Goal: Find contact information: Find contact information

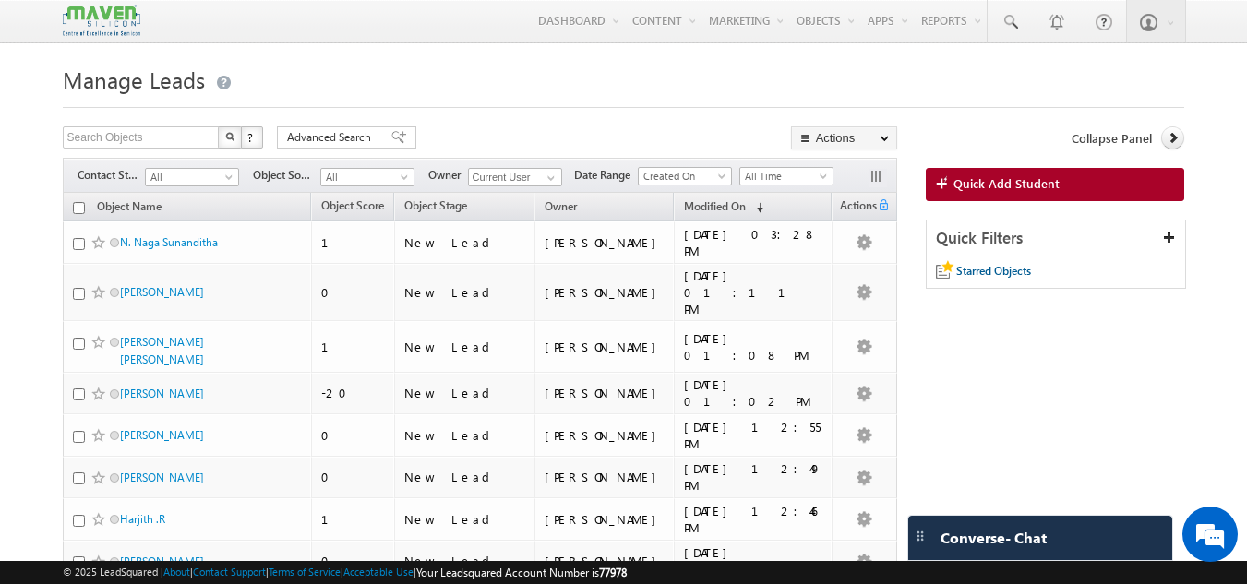
click at [86, 13] on img at bounding box center [102, 21] width 78 height 32
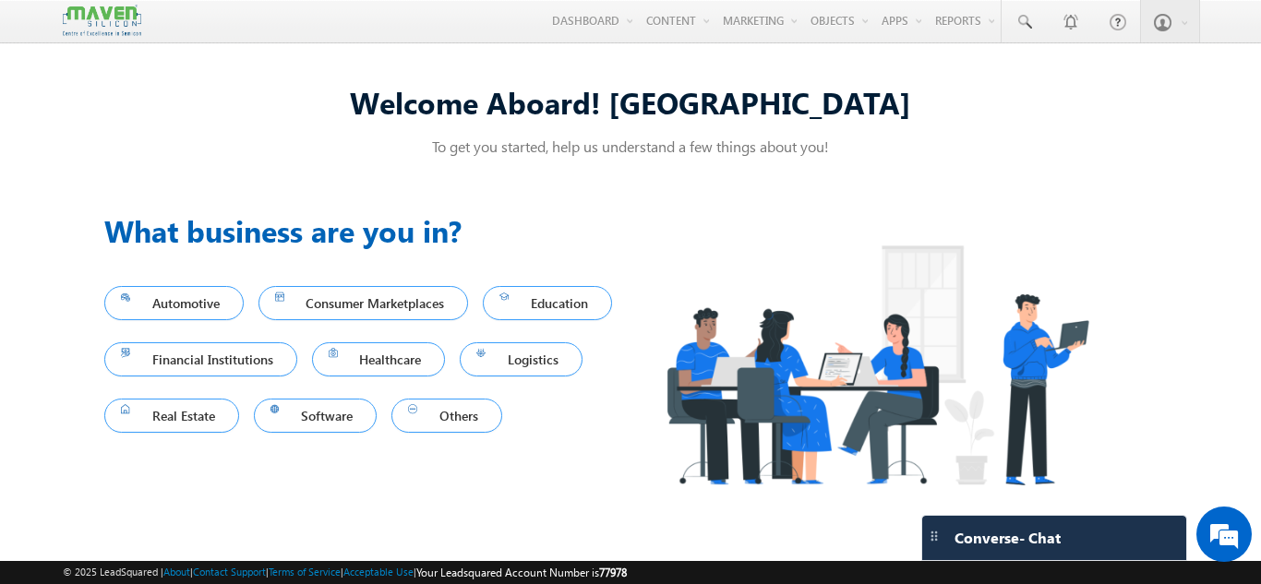
click at [110, 29] on img at bounding box center [102, 21] width 78 height 32
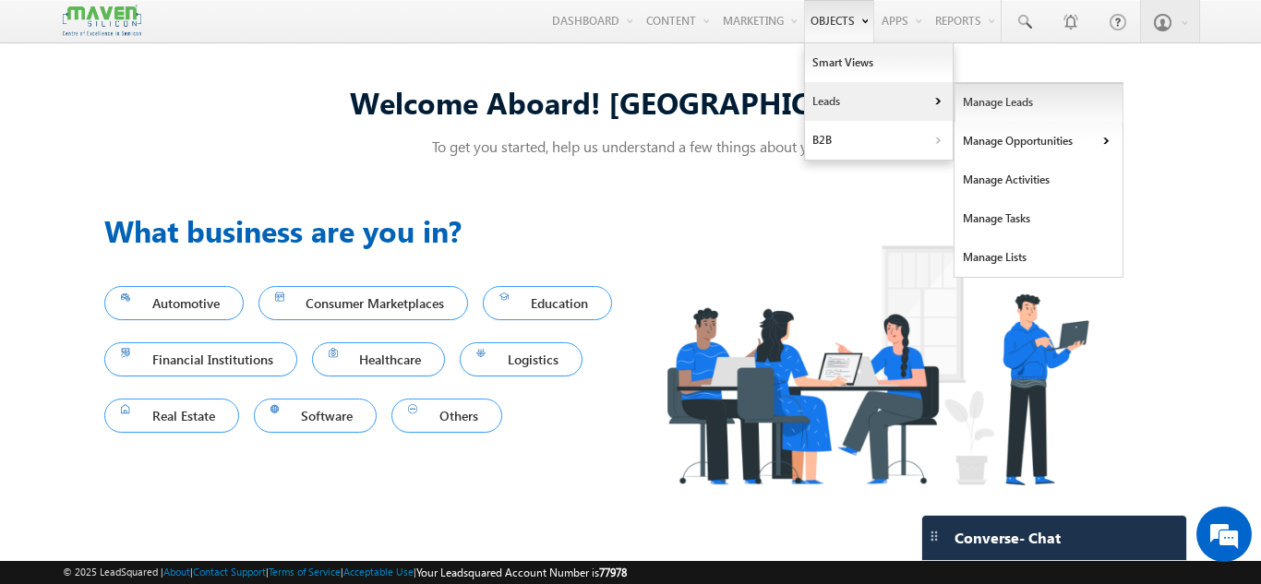
click at [966, 96] on link "Manage Leads" at bounding box center [1038, 102] width 169 height 39
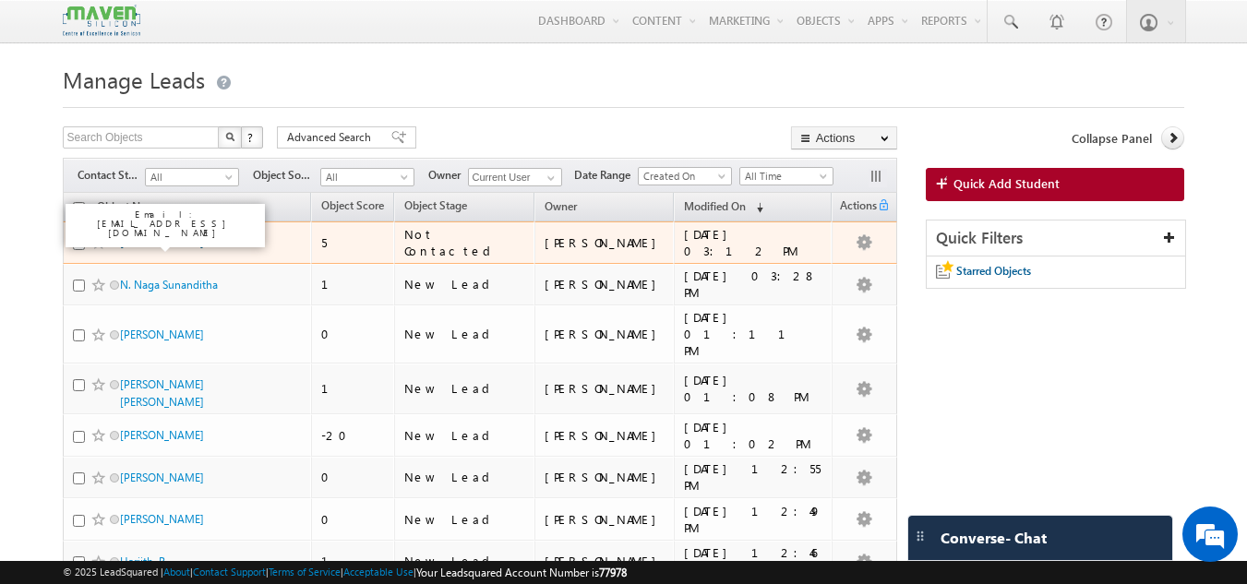
click at [146, 244] on link "[PERSON_NAME]" at bounding box center [162, 242] width 84 height 14
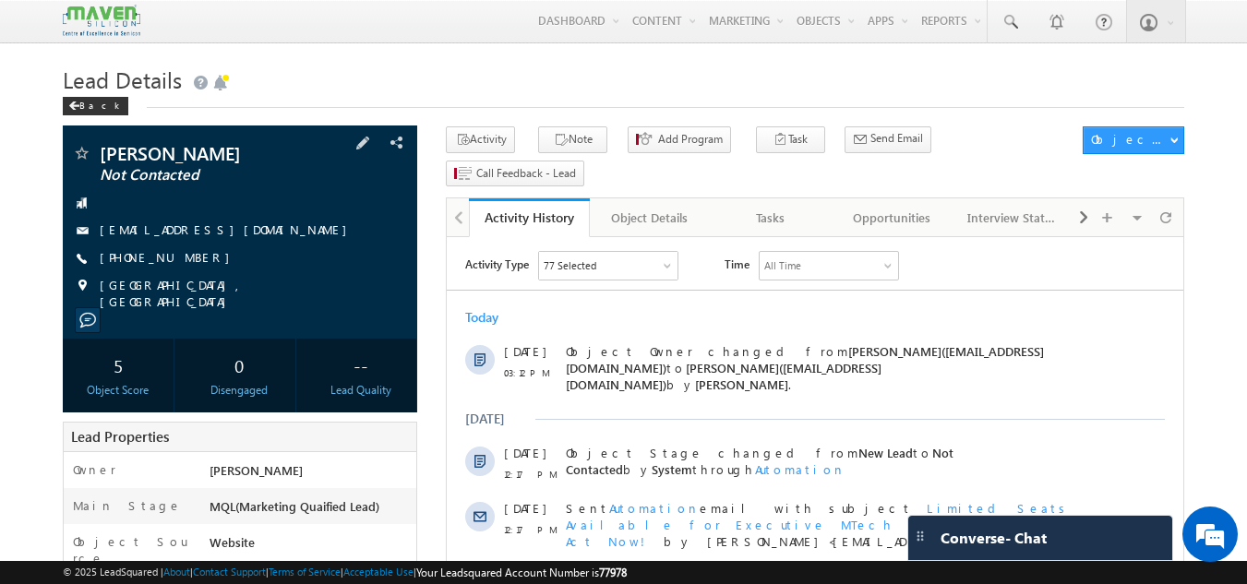
drag, startPoint x: 194, startPoint y: 253, endPoint x: 186, endPoint y: 261, distance: 11.1
click at [186, 261] on div "[PHONE_NUMBER]" at bounding box center [240, 258] width 337 height 18
click at [199, 260] on div "[PHONE_NUMBER]" at bounding box center [240, 258] width 337 height 18
drag, startPoint x: 199, startPoint y: 260, endPoint x: 126, endPoint y: 263, distance: 73.9
click at [126, 263] on div "[PHONE_NUMBER]" at bounding box center [240, 258] width 337 height 18
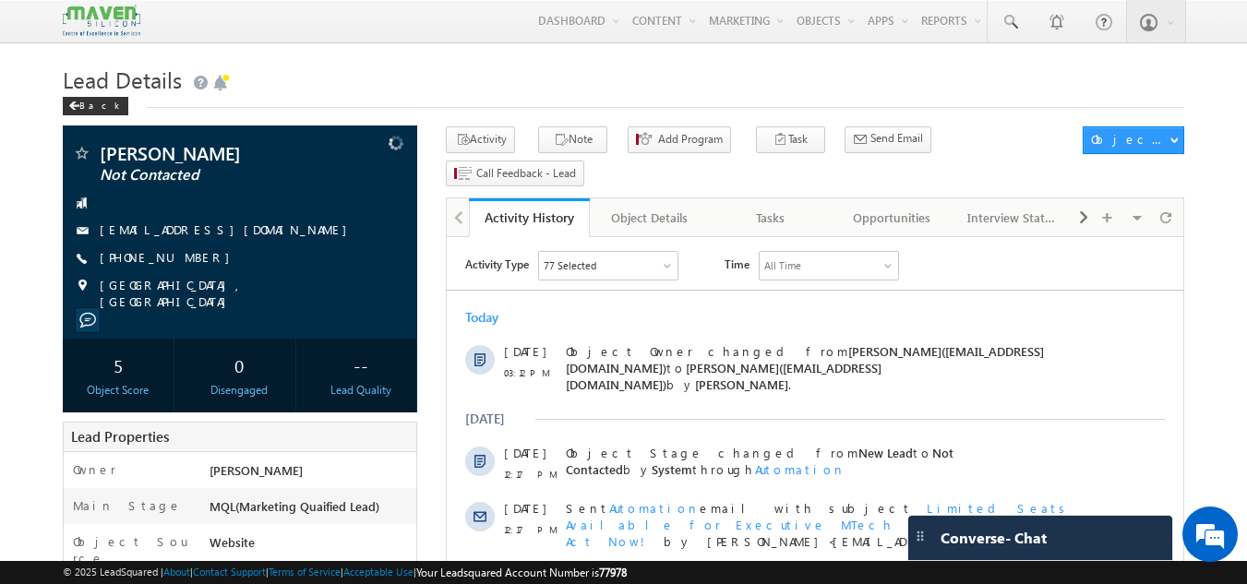
copy div "[PHONE_NUMBER]"
